Goal: Find contact information: Find contact information

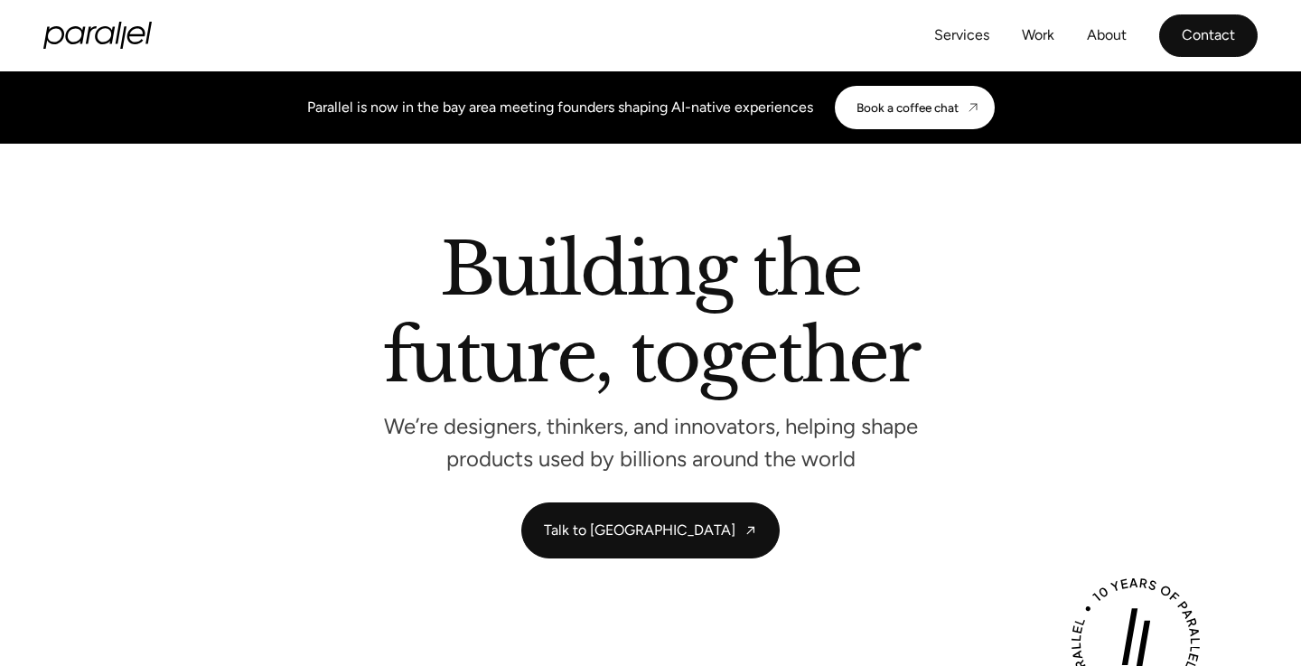
click at [1193, 30] on link "Contact" at bounding box center [1208, 35] width 98 height 42
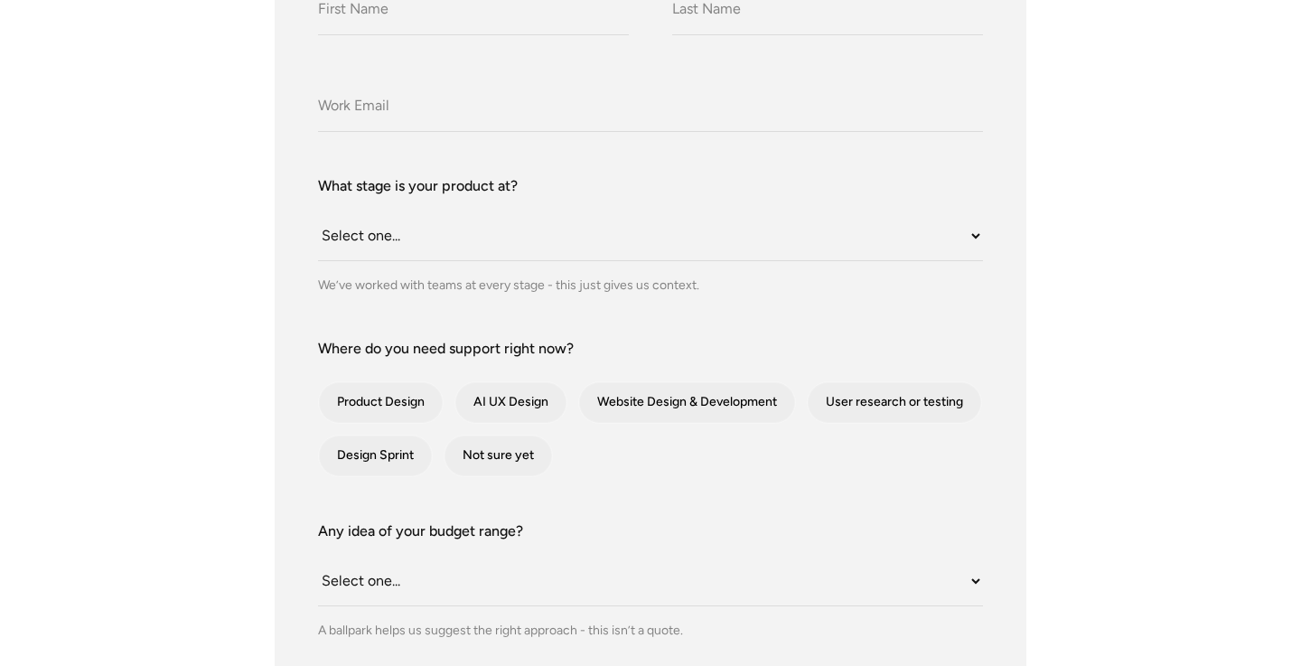
scroll to position [506, 0]
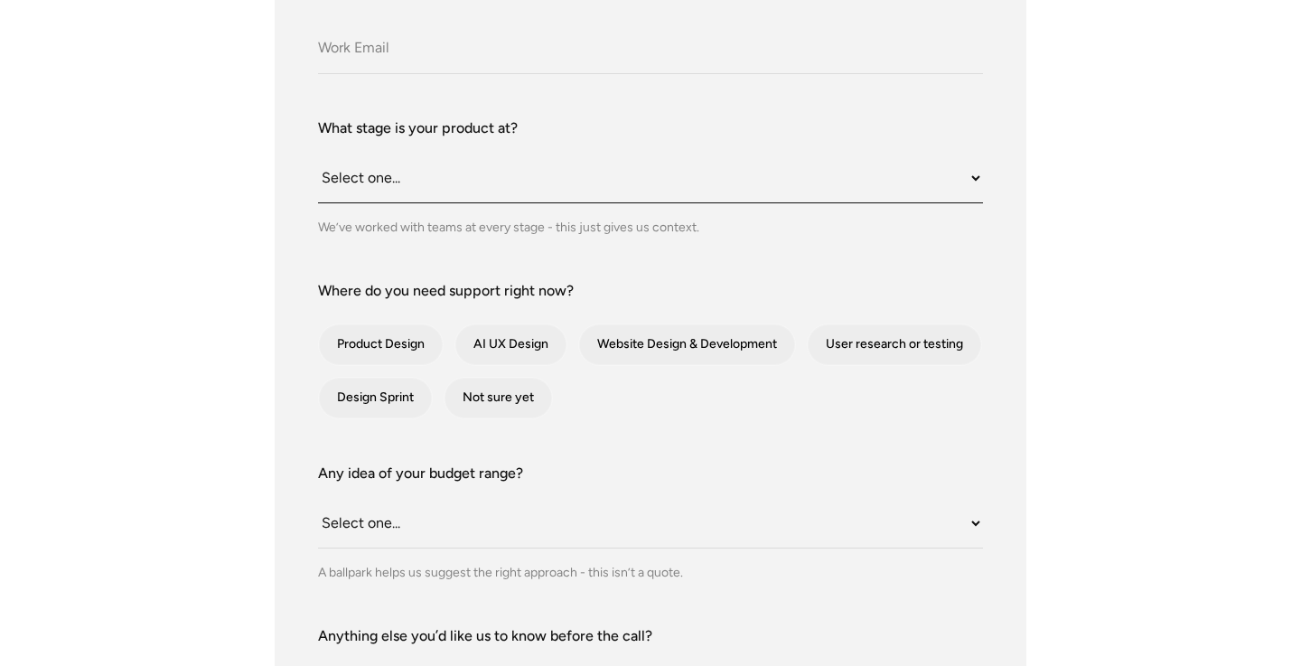
click at [818, 182] on select "Select one... Still an idea Building MVP Live with early users Scaling fast Som…" at bounding box center [650, 179] width 665 height 50
click at [318, 154] on select "Select one... Still an idea Building MVP Live with early users Scaling fast Som…" at bounding box center [650, 179] width 665 height 50
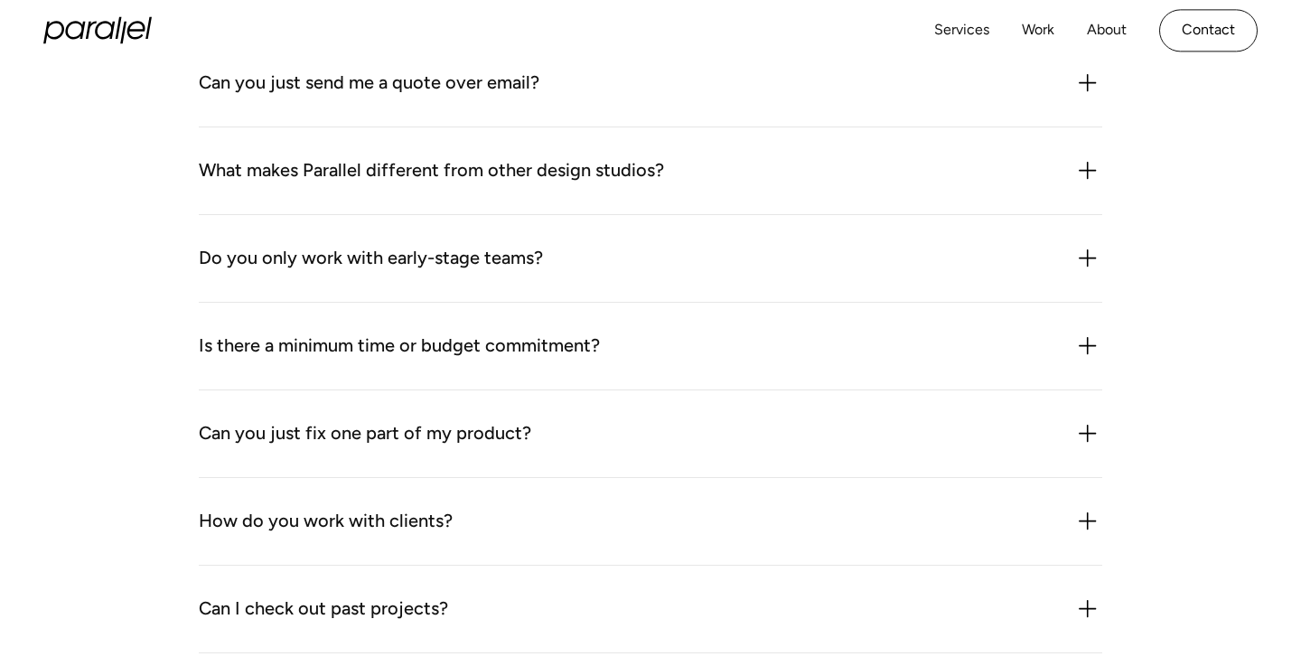
scroll to position [1362, 0]
